Goal: Navigation & Orientation: Find specific page/section

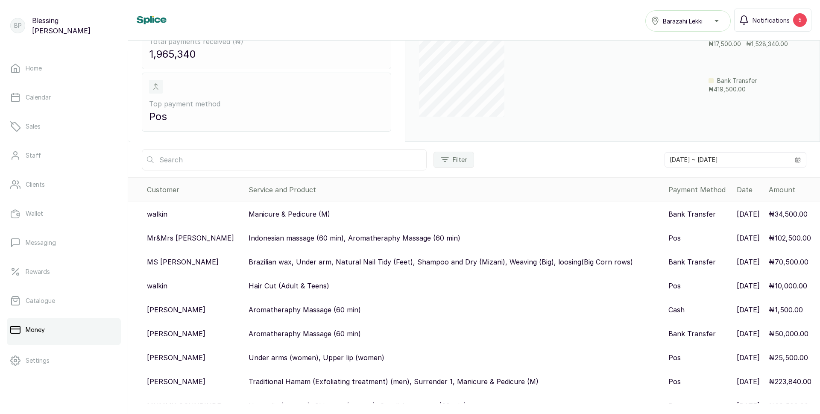
scroll to position [85, 0]
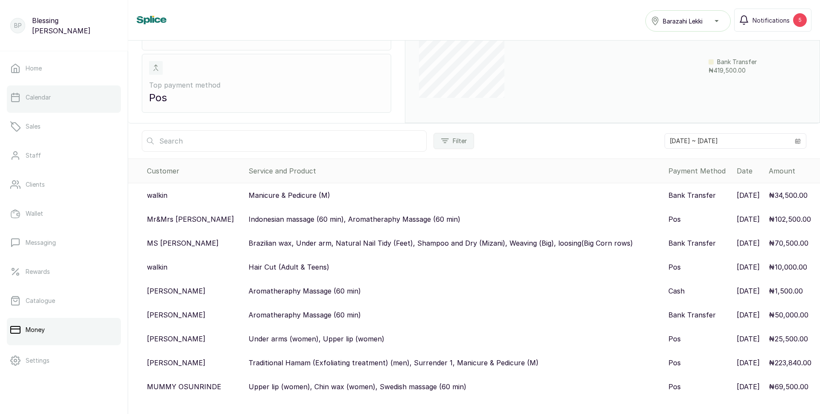
click at [45, 102] on link "Calendar" at bounding box center [64, 97] width 114 height 24
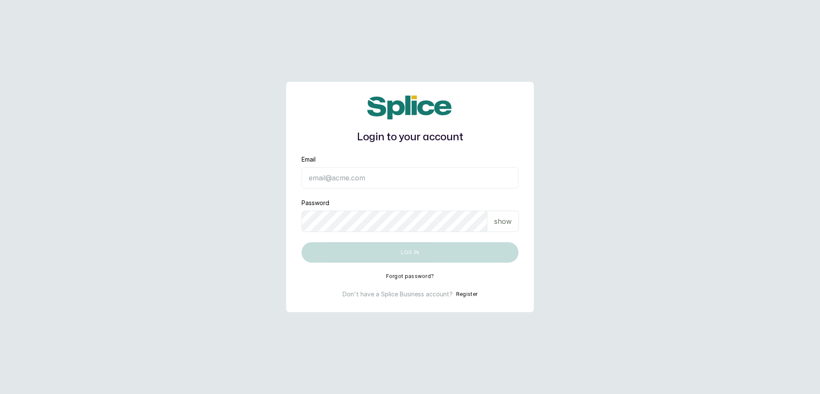
type input "[EMAIL_ADDRESS][DOMAIN_NAME]"
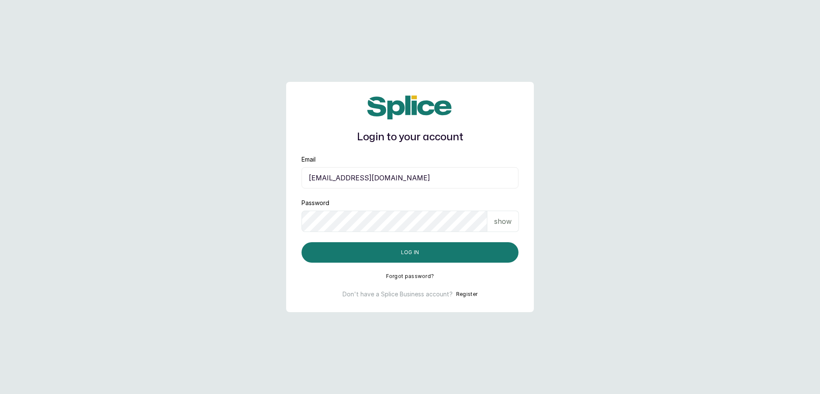
click at [457, 258] on button "Log in" at bounding box center [409, 252] width 217 height 20
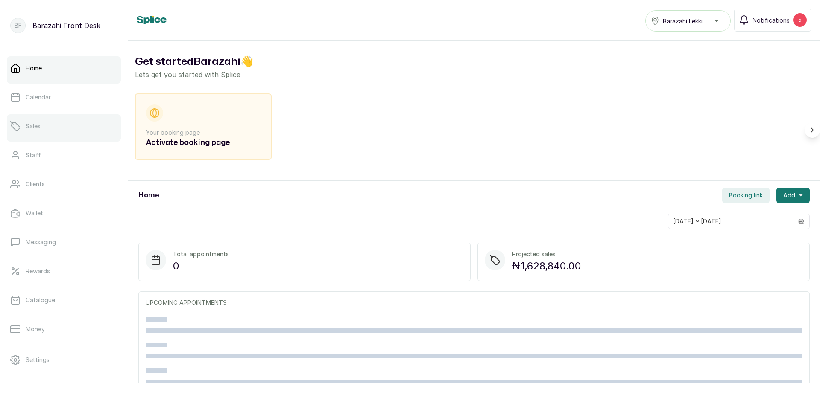
click at [54, 137] on link "Sales" at bounding box center [64, 126] width 114 height 24
